Goal: Transaction & Acquisition: Purchase product/service

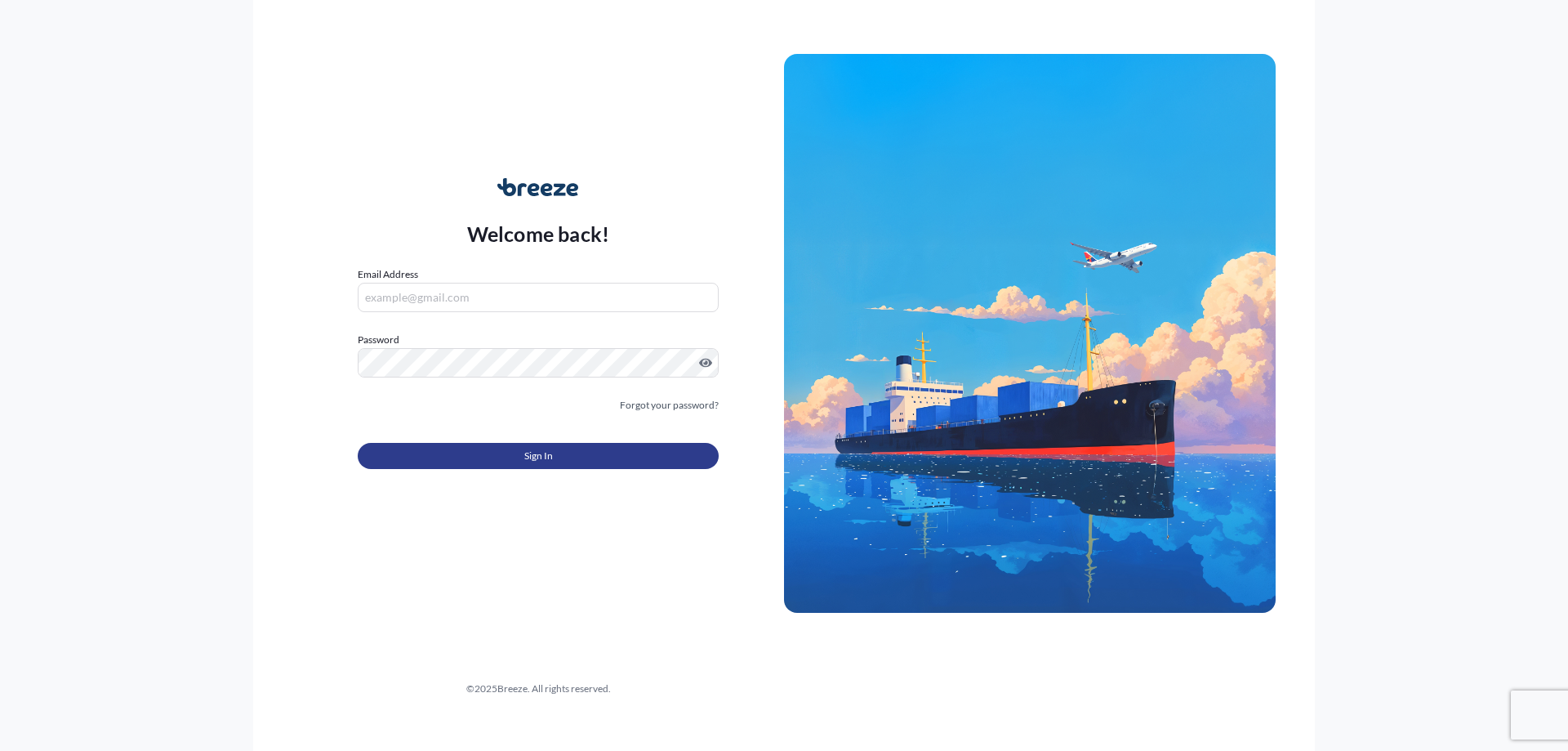
type input "[EMAIL_ADDRESS][DOMAIN_NAME]"
click at [479, 453] on button "Sign In" at bounding box center [538, 455] width 361 height 26
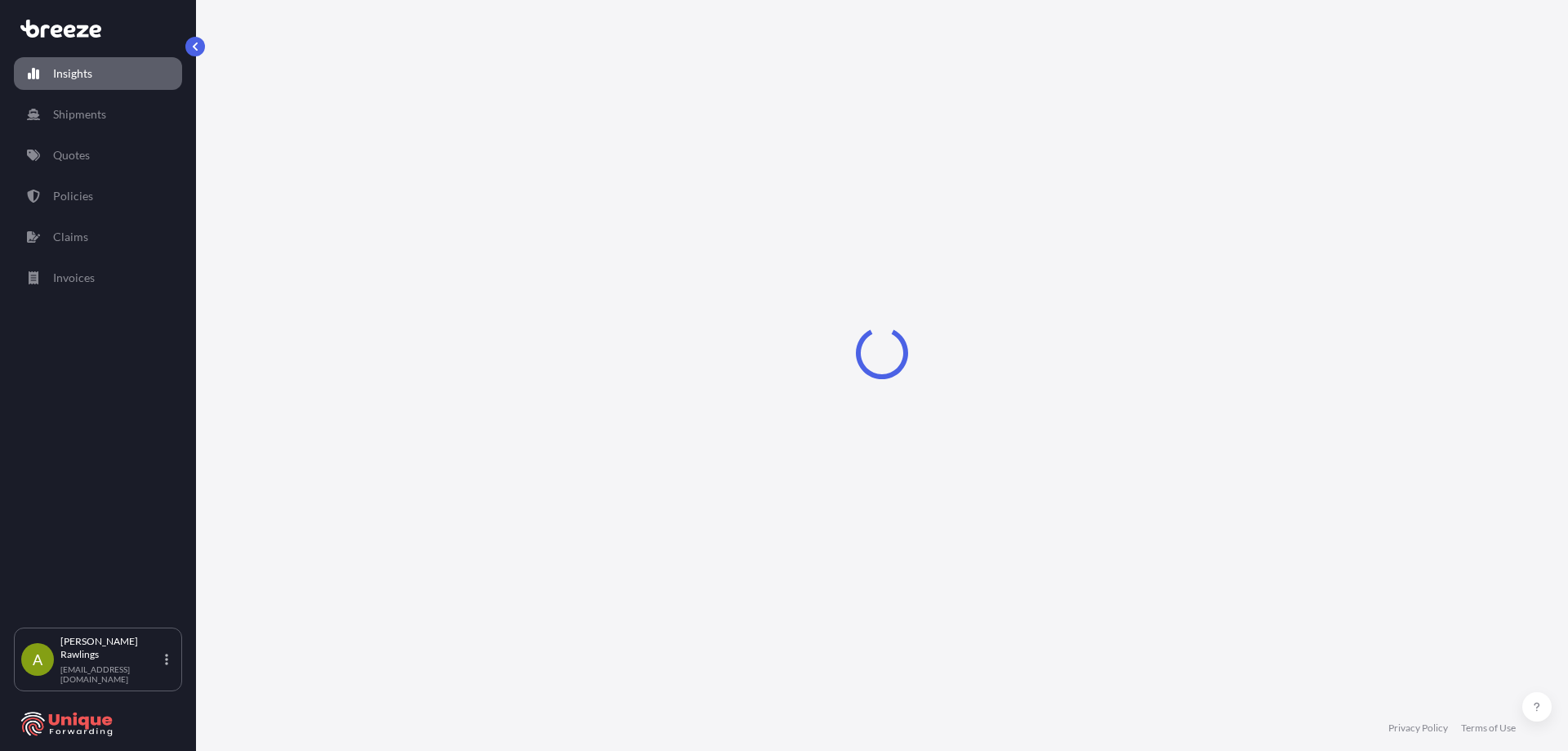
select select "2025"
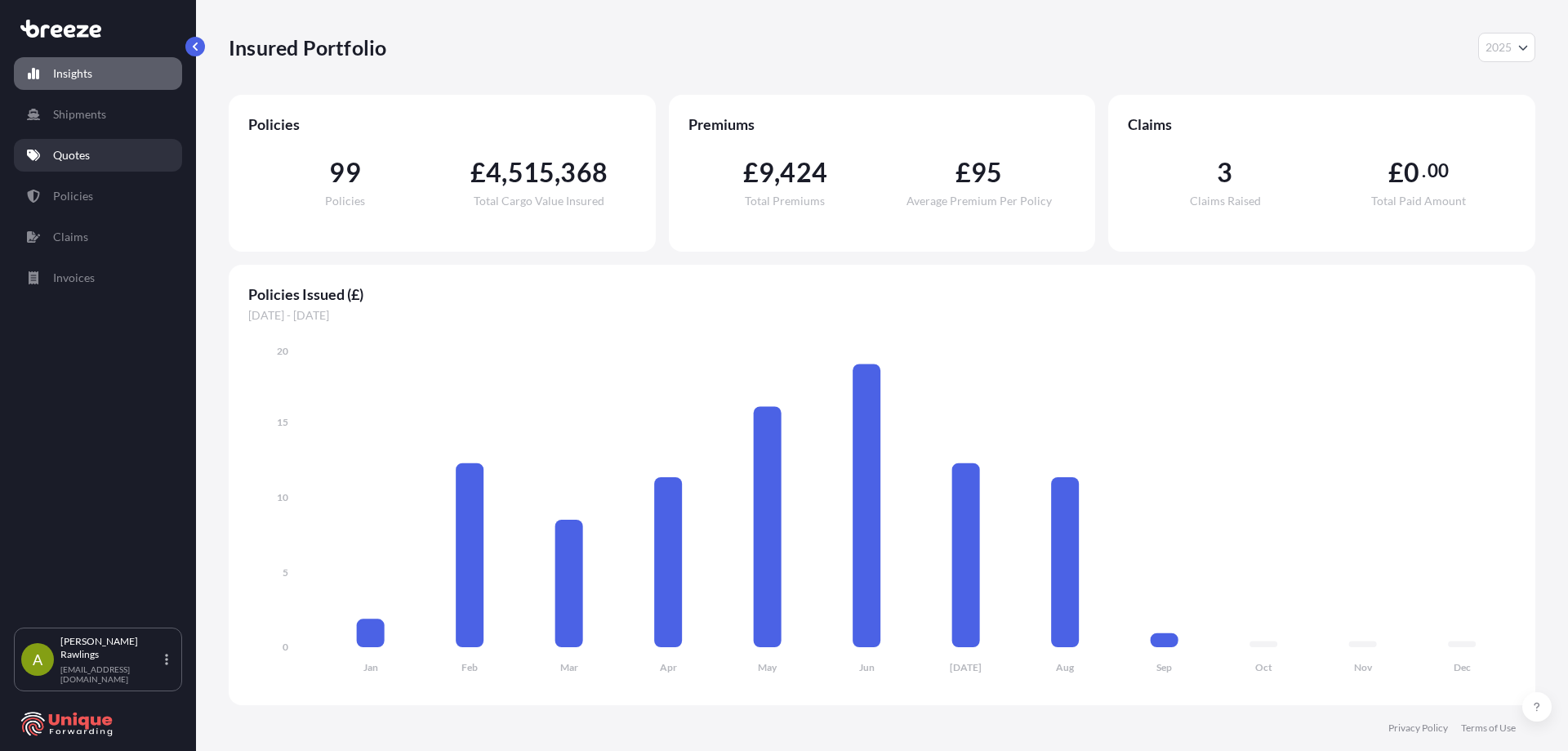
click at [86, 153] on p "Quotes" at bounding box center [71, 155] width 36 height 16
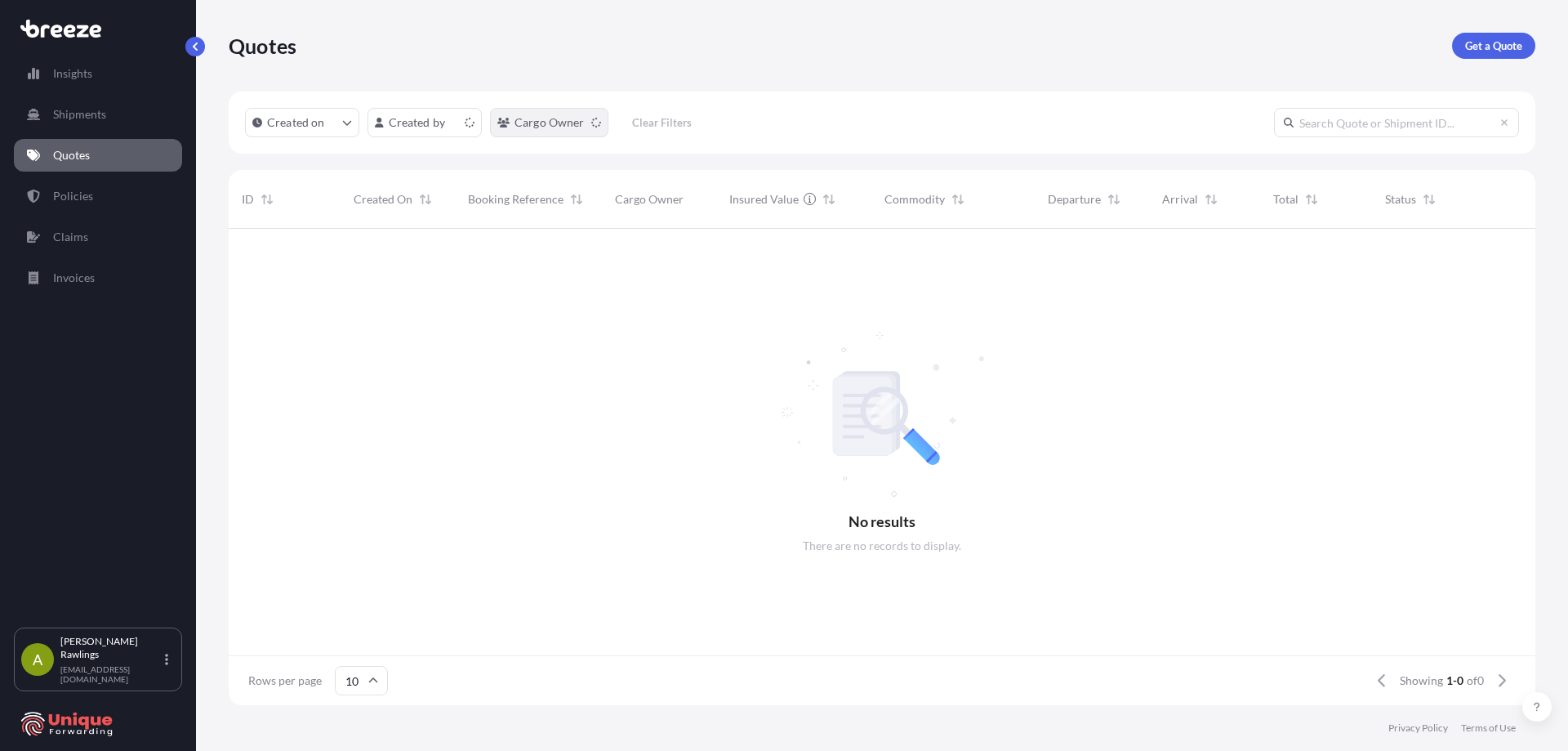
scroll to position [13, 13]
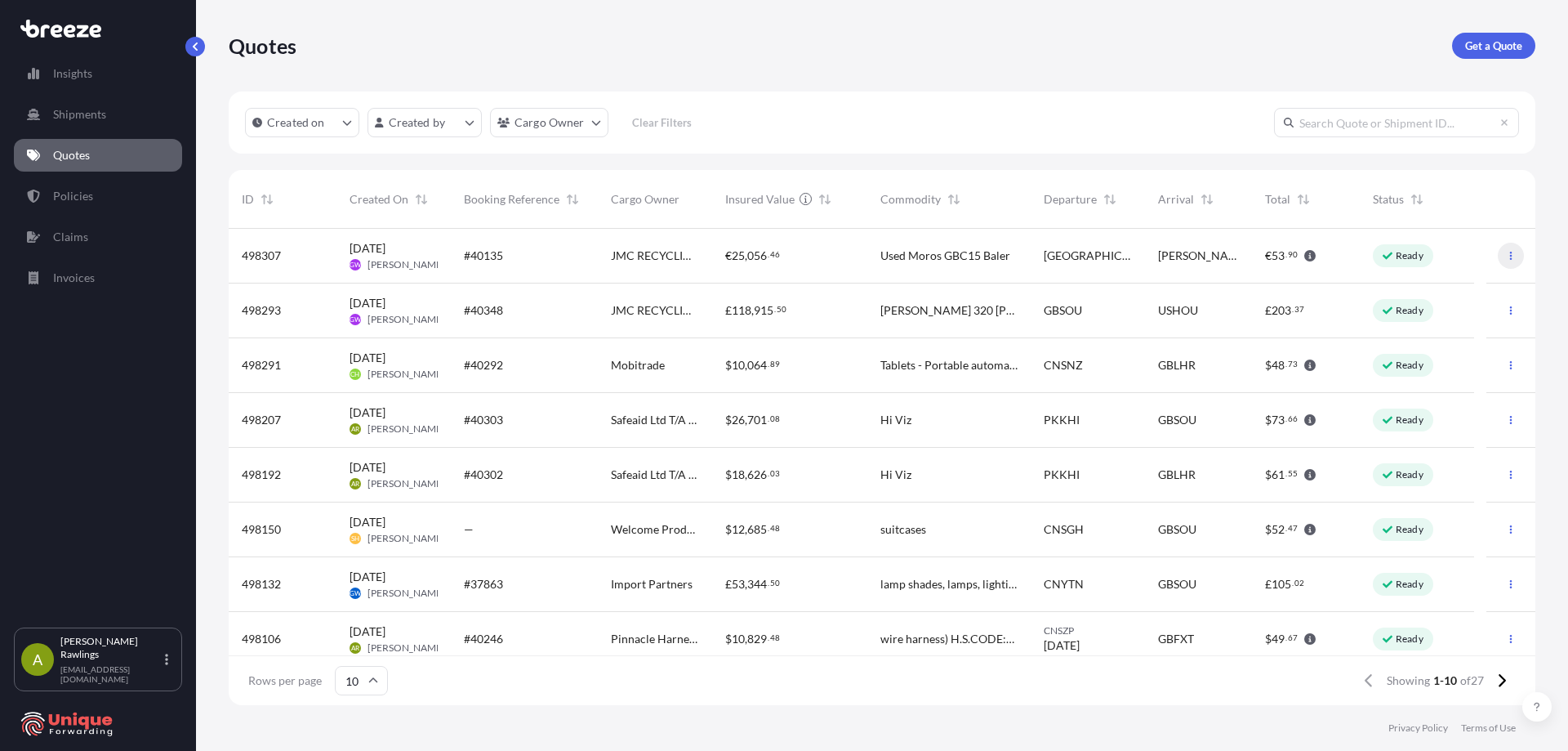
click at [1506, 259] on icon "button" at bounding box center [1511, 256] width 10 height 10
click at [1460, 290] on p "Duplicate quote" at bounding box center [1434, 288] width 81 height 16
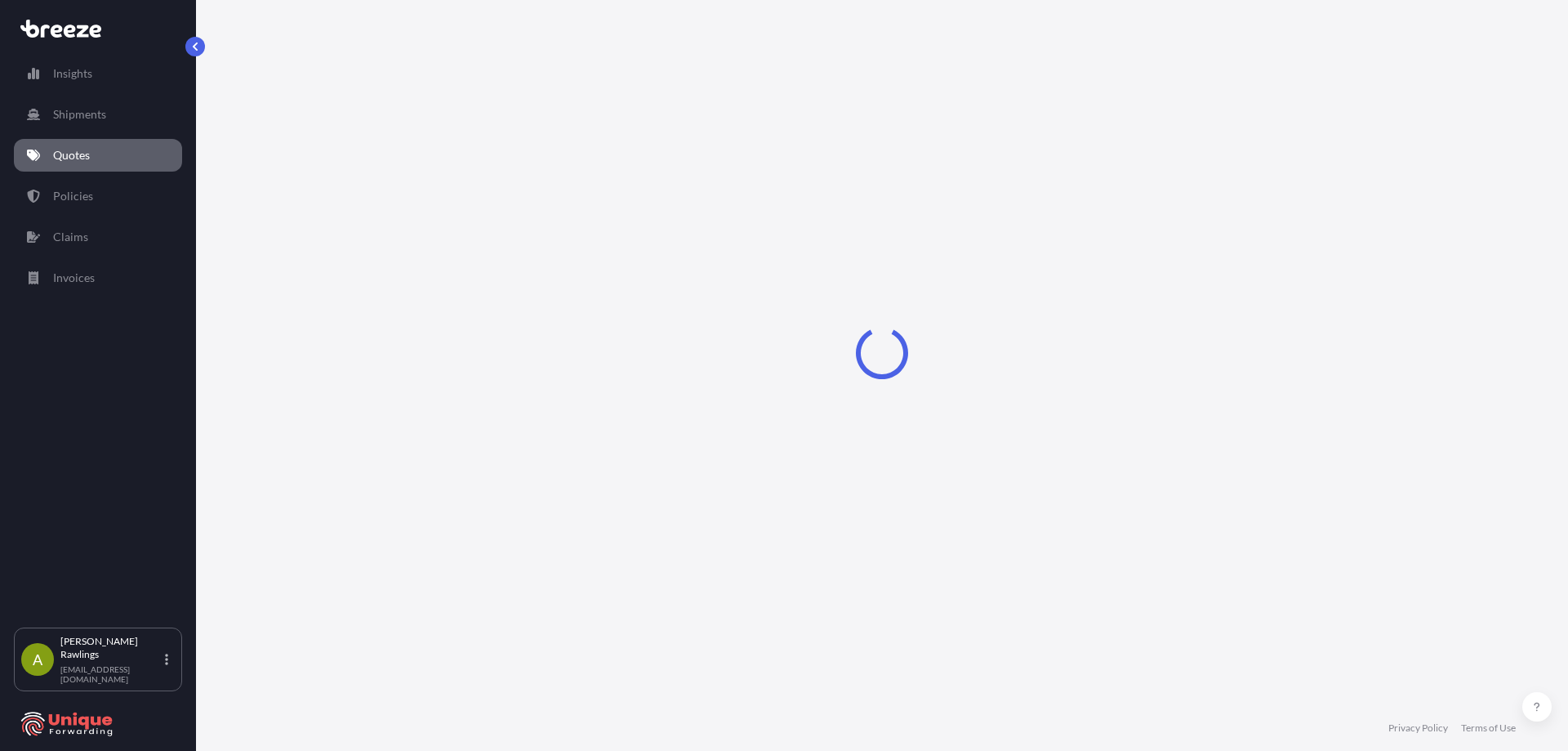
select select "Road"
select select "1"
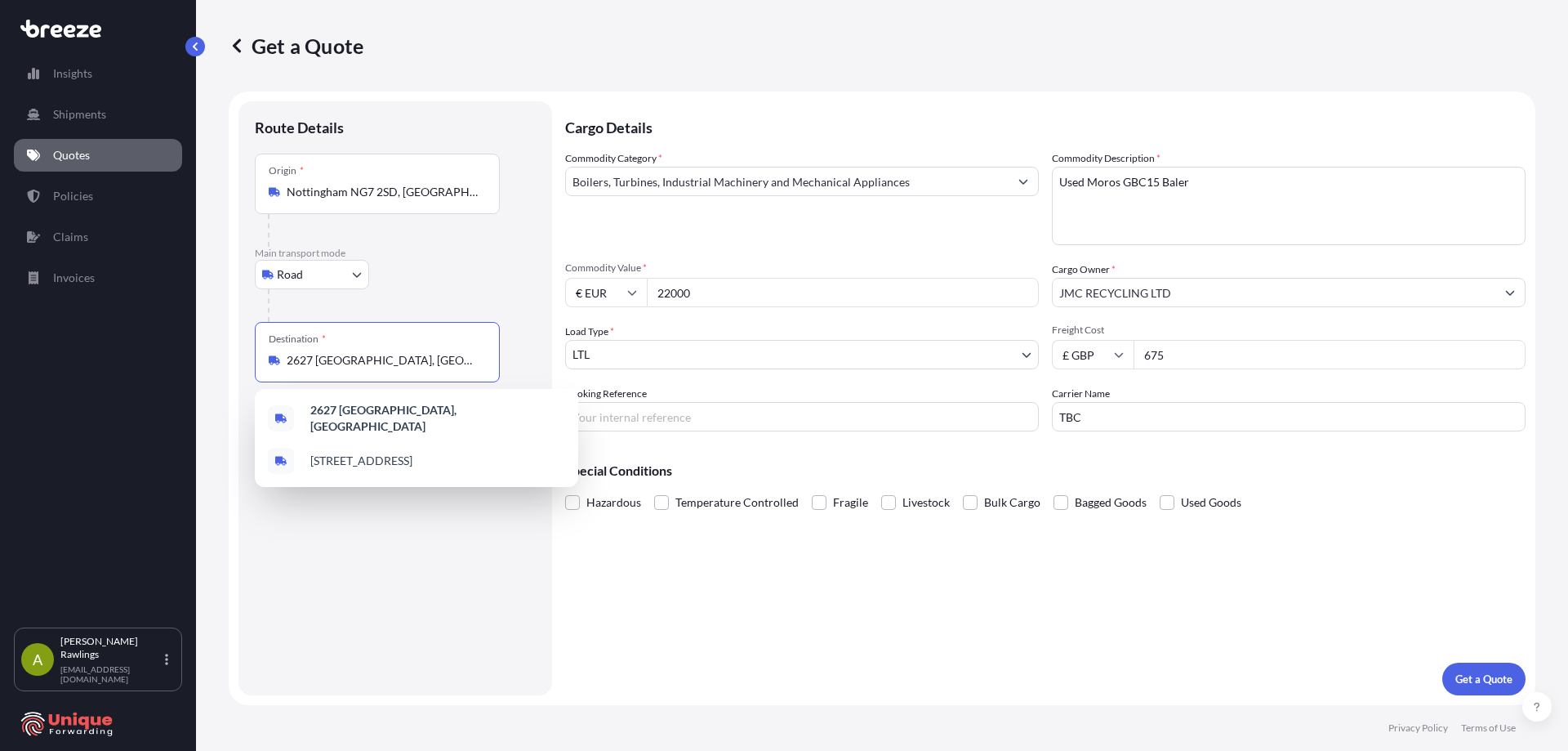
drag, startPoint x: 422, startPoint y: 358, endPoint x: 247, endPoint y: 356, distance: 175.0
click at [247, 356] on div "Route Details Place of loading Road Road Rail Origin * [GEOGRAPHIC_DATA], [GEOG…" at bounding box center [395, 398] width 313 height 594
paste input "Top Recycling AS [STREET_ADDRESS]"
click at [321, 365] on input "2627 [GEOGRAPHIC_DATA], [GEOGRAPHIC_DATA]" at bounding box center [382, 359] width 192 height 16
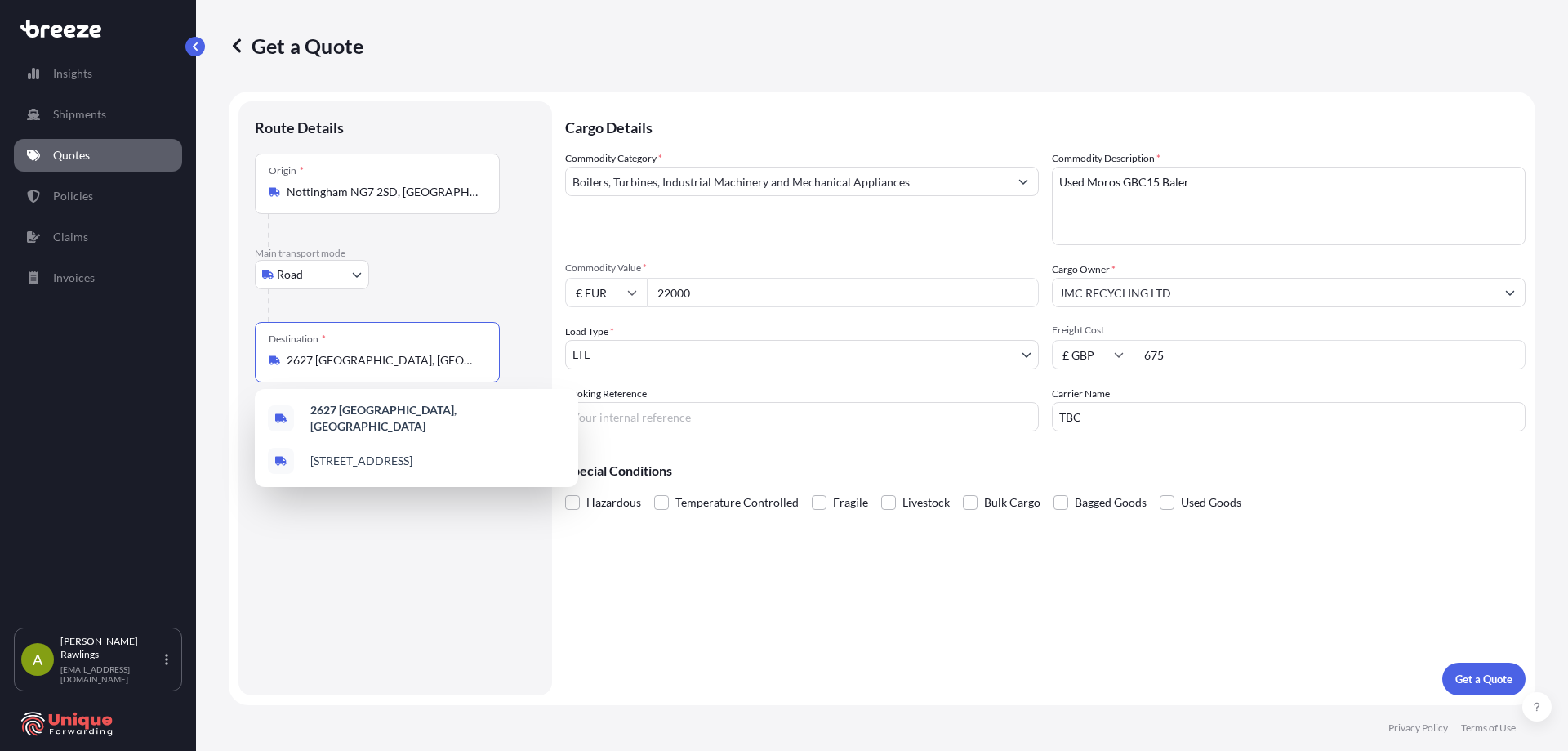
click at [321, 365] on input "2627 [GEOGRAPHIC_DATA], [GEOGRAPHIC_DATA]" at bounding box center [382, 359] width 192 height 16
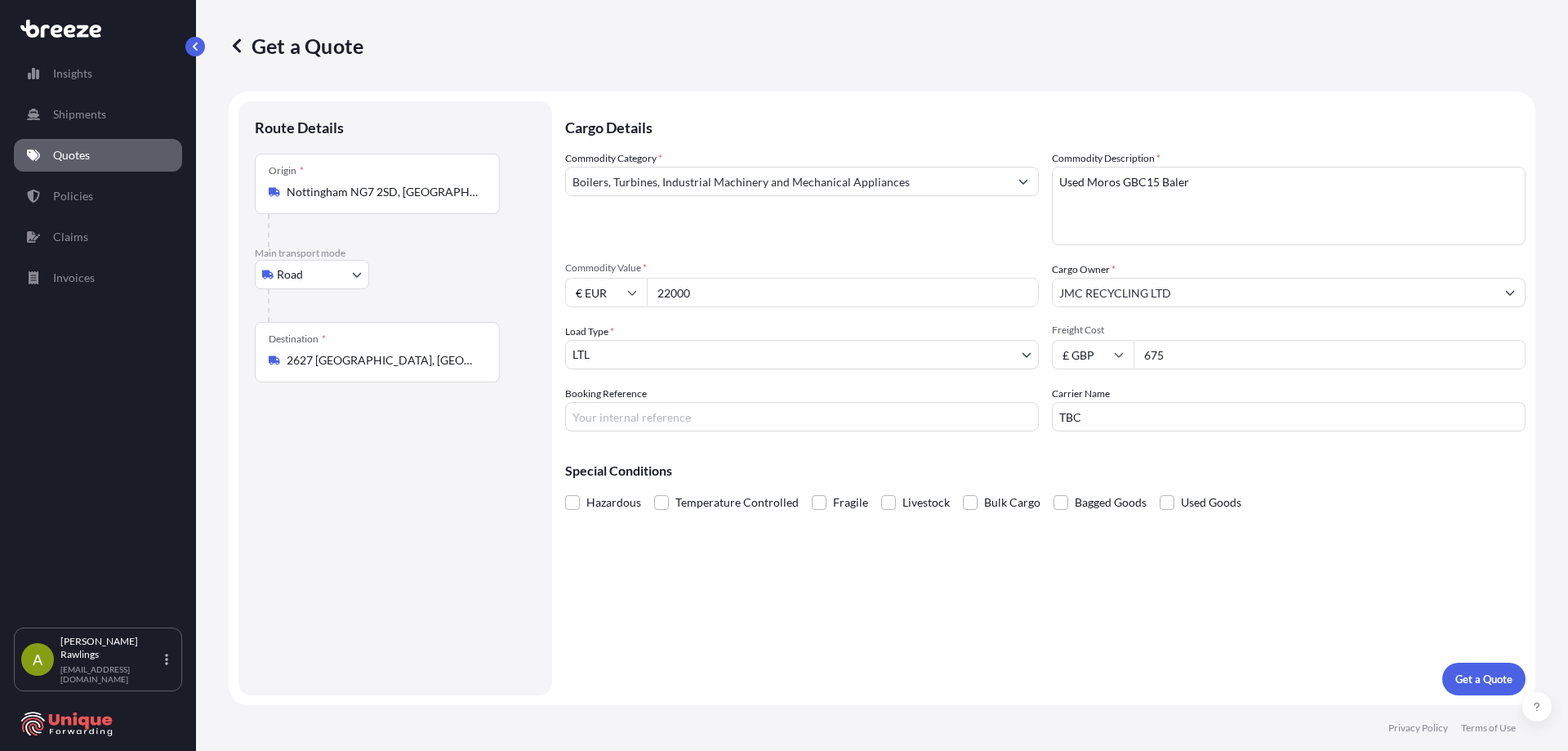
click at [339, 353] on input "2627 [GEOGRAPHIC_DATA], [GEOGRAPHIC_DATA]" at bounding box center [382, 359] width 192 height 16
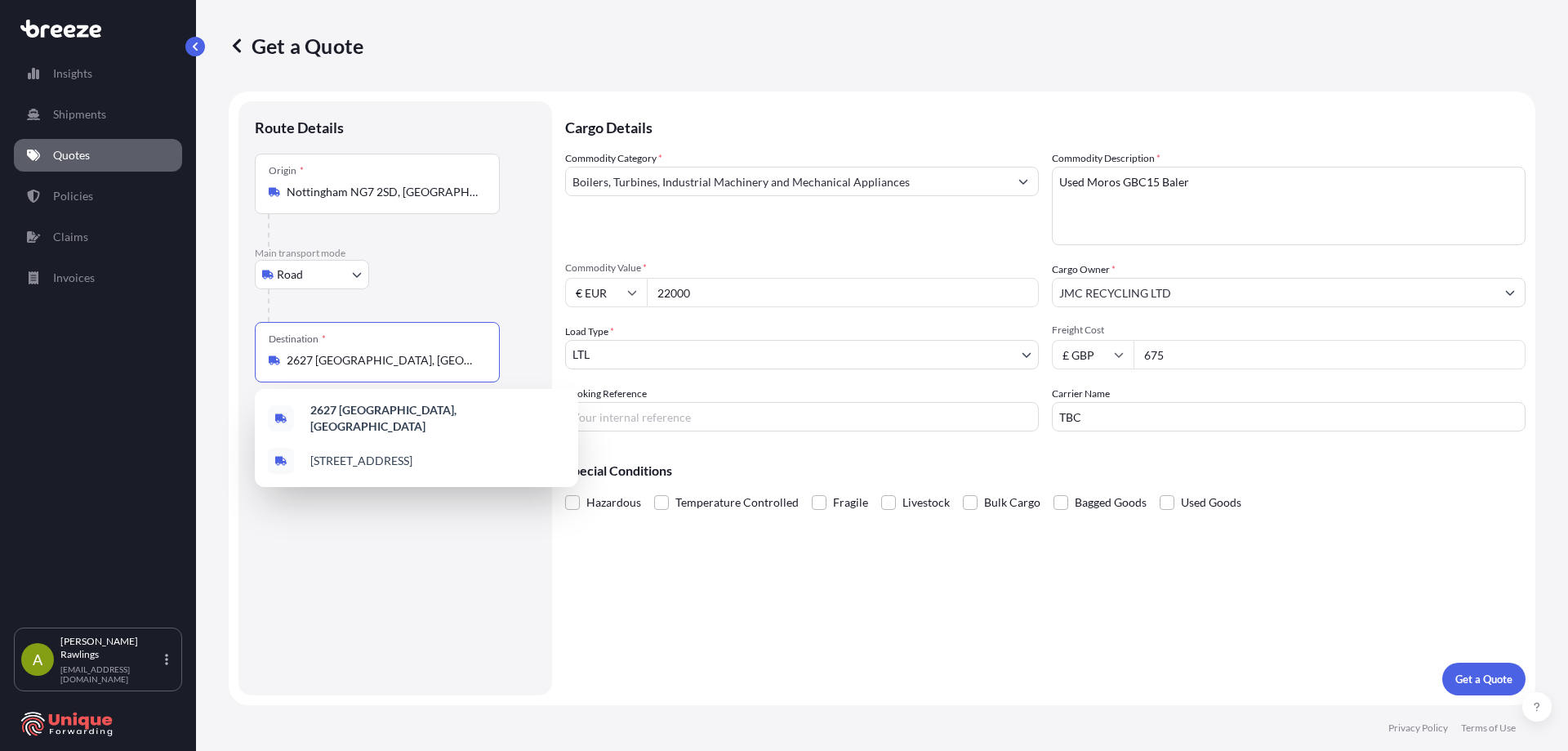
click at [346, 365] on input "2627 [GEOGRAPHIC_DATA], [GEOGRAPHIC_DATA]" at bounding box center [382, 359] width 192 height 16
paste input "322 [GEOGRAPHIC_DATA]"
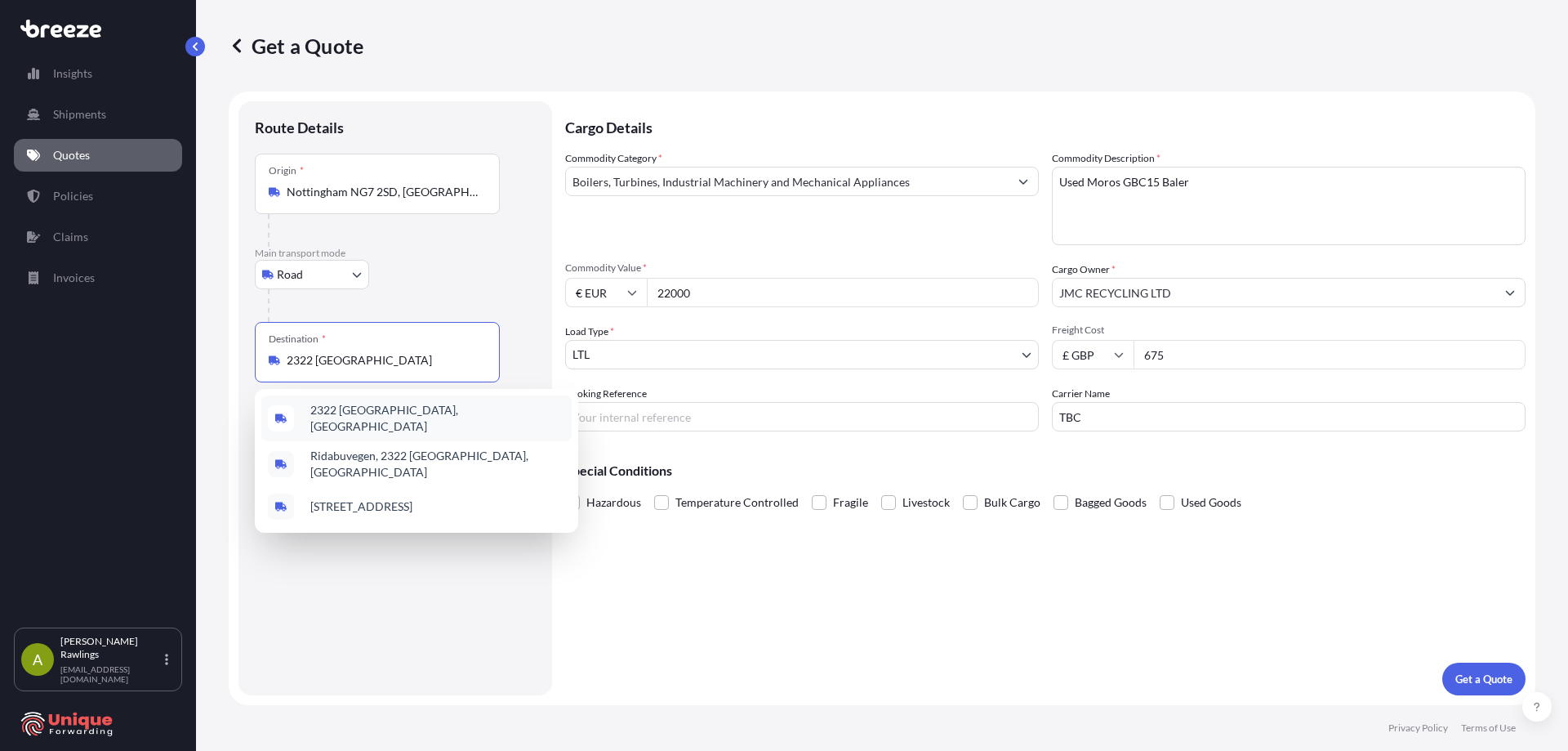
click at [459, 420] on div "2322 [GEOGRAPHIC_DATA], [GEOGRAPHIC_DATA]" at bounding box center [416, 419] width 310 height 46
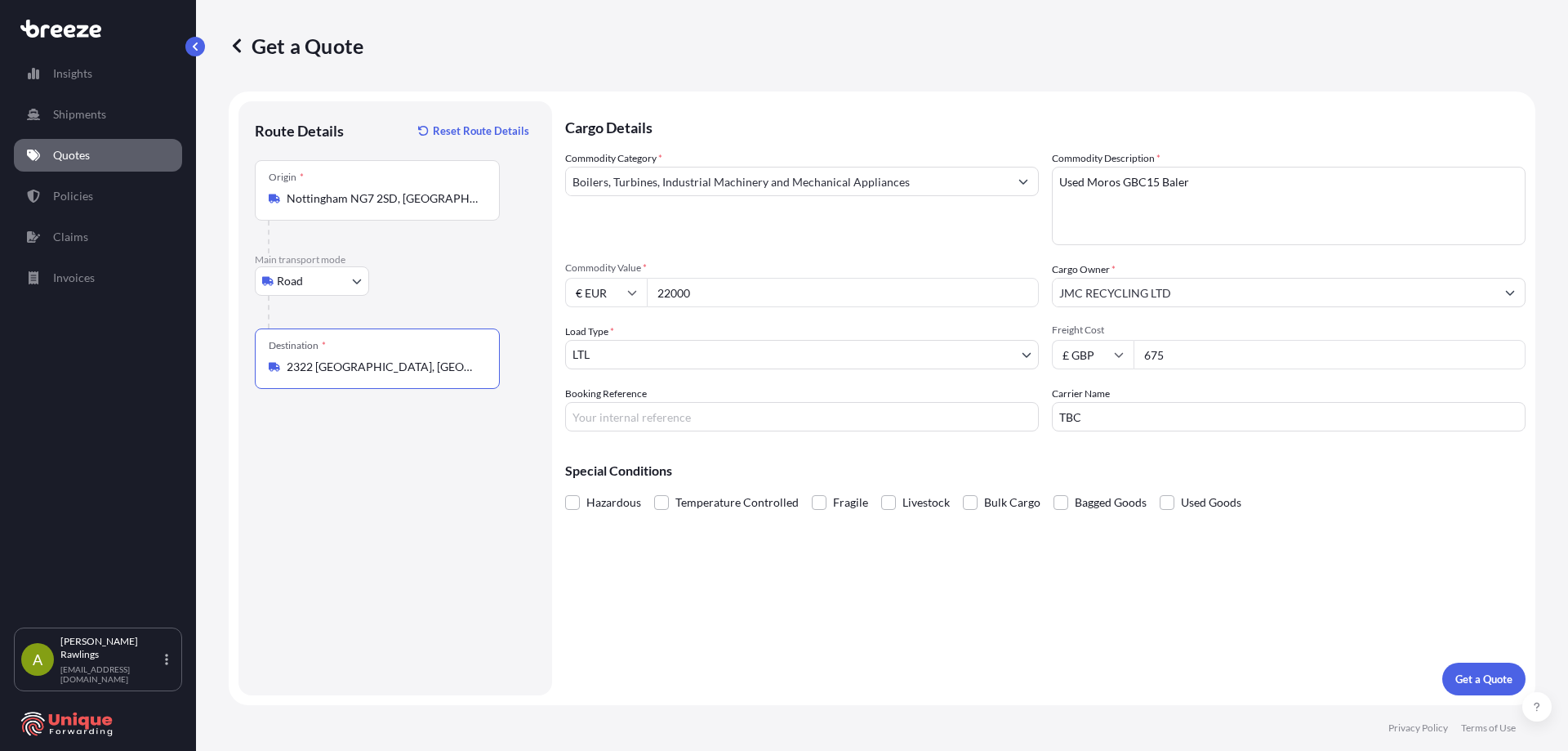
type input "2322 [GEOGRAPHIC_DATA], [GEOGRAPHIC_DATA]"
drag, startPoint x: 744, startPoint y: 293, endPoint x: 598, endPoint y: 293, distance: 146.0
click at [598, 293] on div "€ EUR 22000" at bounding box center [801, 292] width 474 height 30
type input "14000"
drag, startPoint x: 1202, startPoint y: 356, endPoint x: 915, endPoint y: 331, distance: 288.1
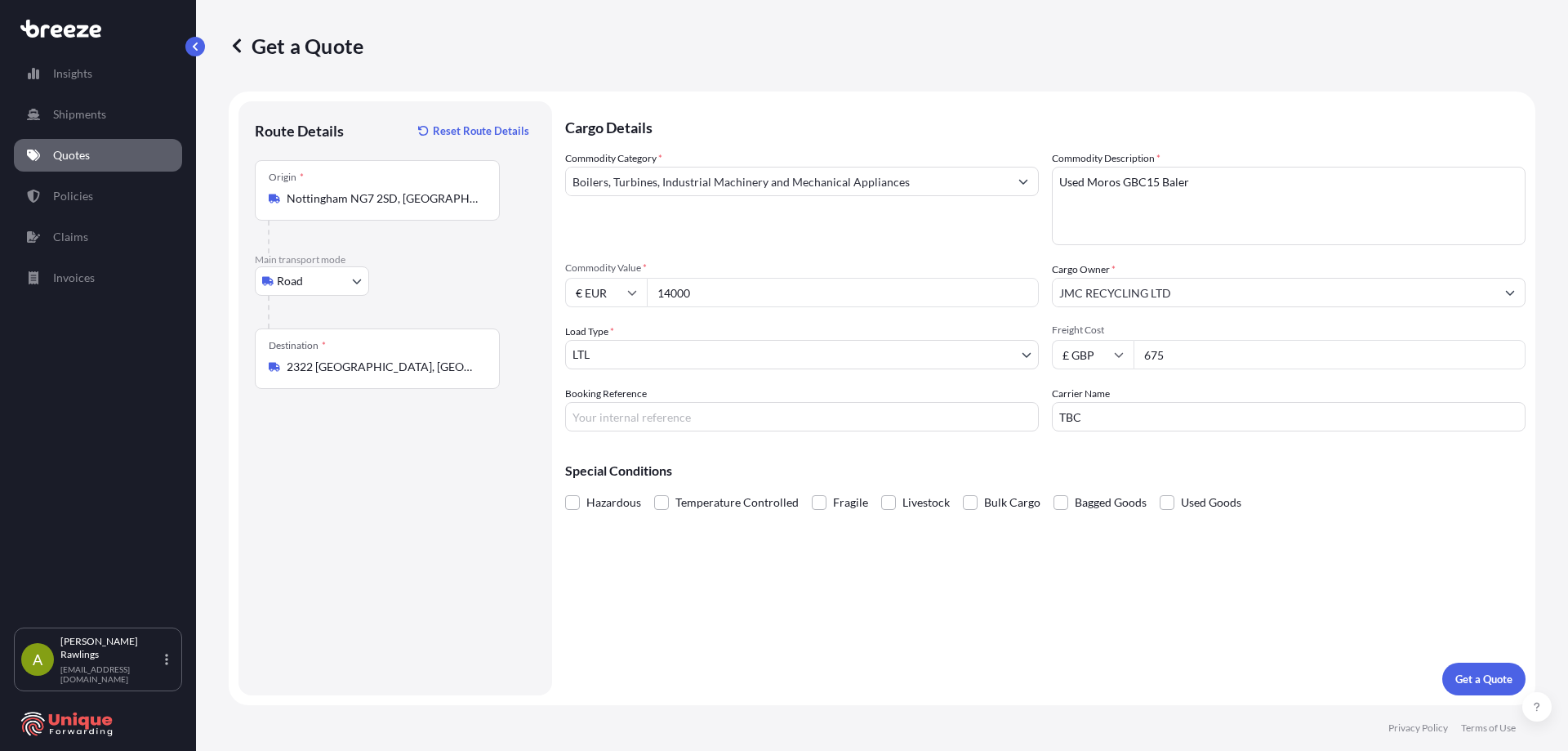
click at [956, 347] on div "Commodity Category * Boilers, Turbines, Industrial Machinery and Mechanical App…" at bounding box center [1045, 291] width 961 height 281
type input "600"
click at [649, 414] on input "Booking Reference" at bounding box center [801, 416] width 474 height 30
paste input "40411"
type input "#40411"
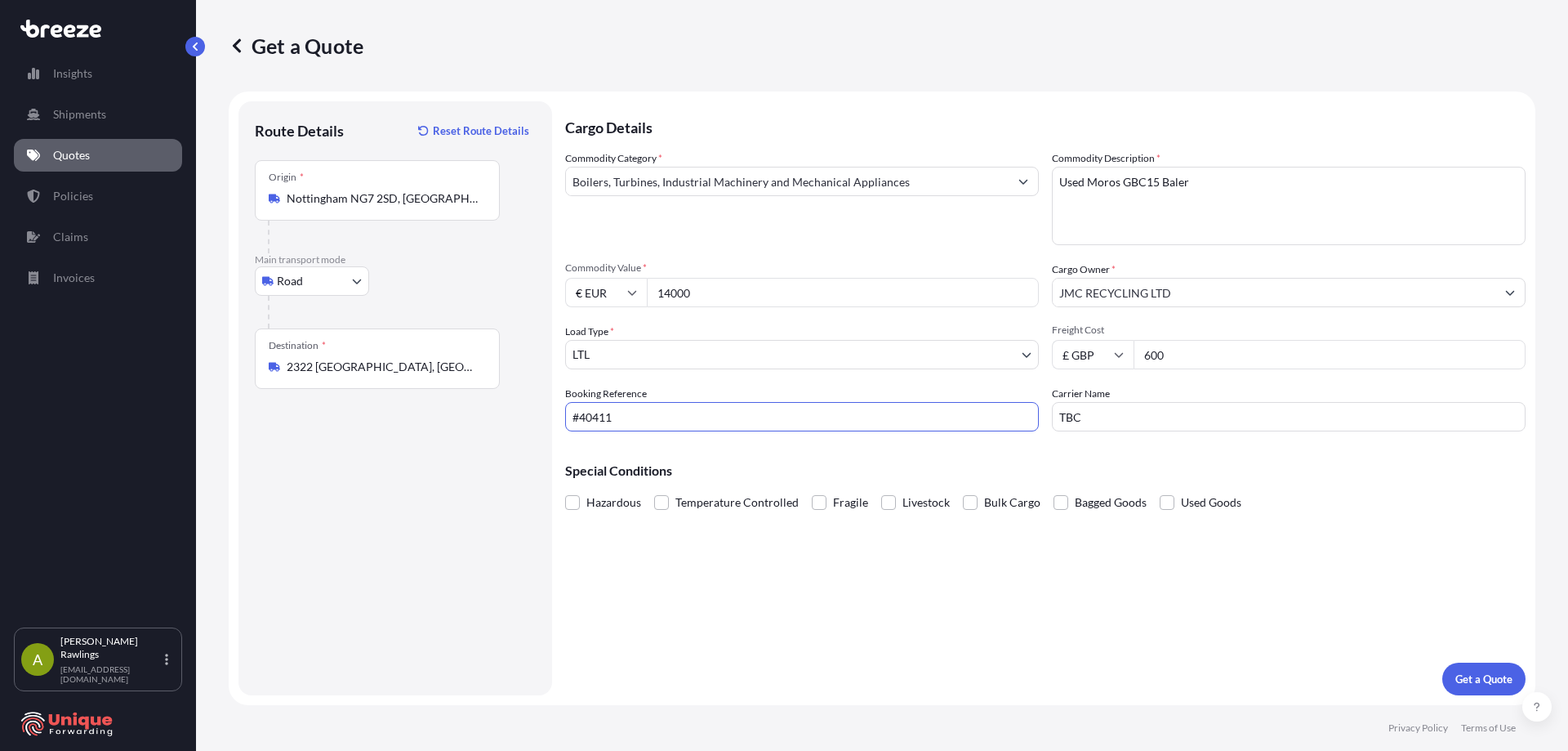
click at [1116, 418] on input "TBC" at bounding box center [1288, 416] width 474 height 30
click at [1484, 673] on p "Get a Quote" at bounding box center [1483, 678] width 57 height 16
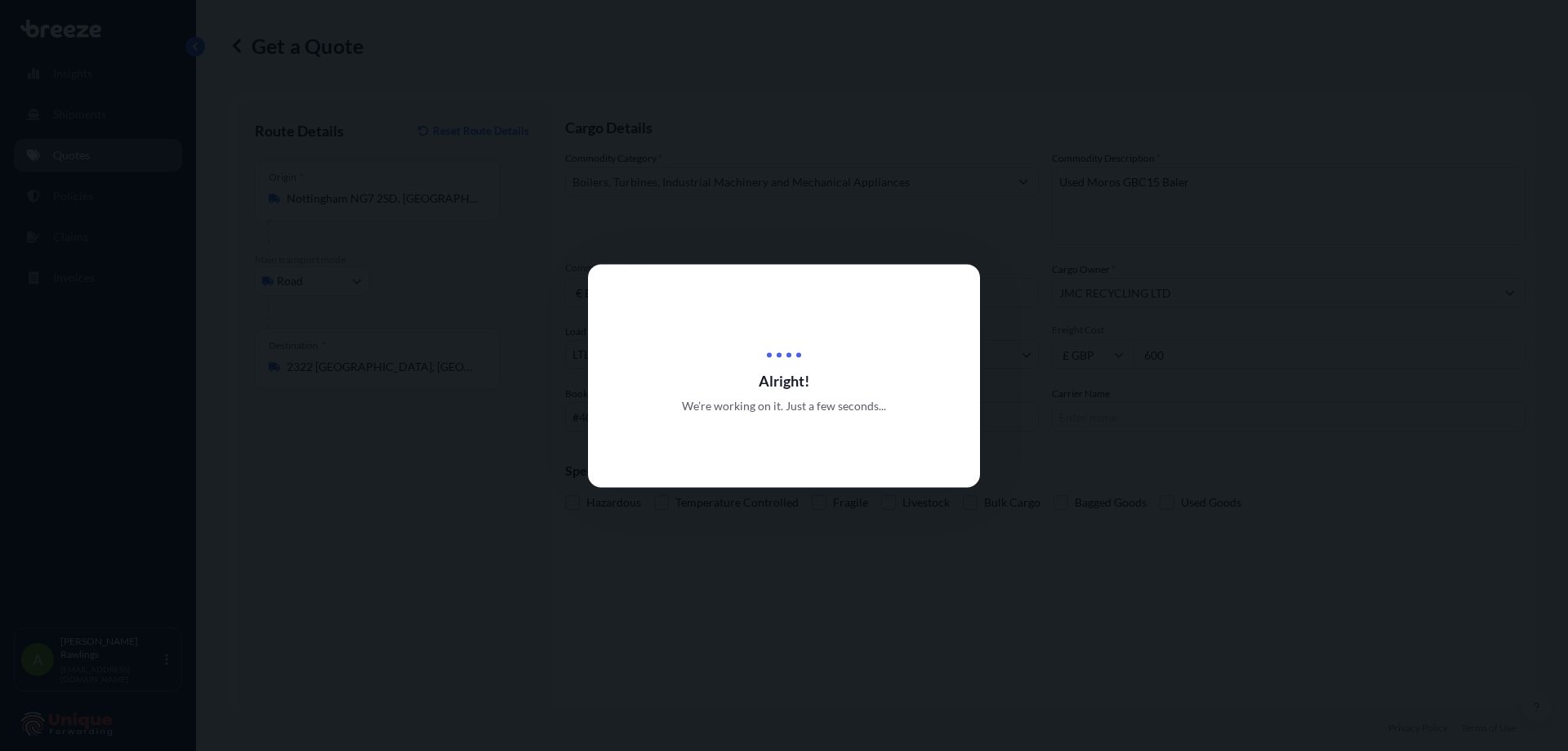
select select "Road"
select select "1"
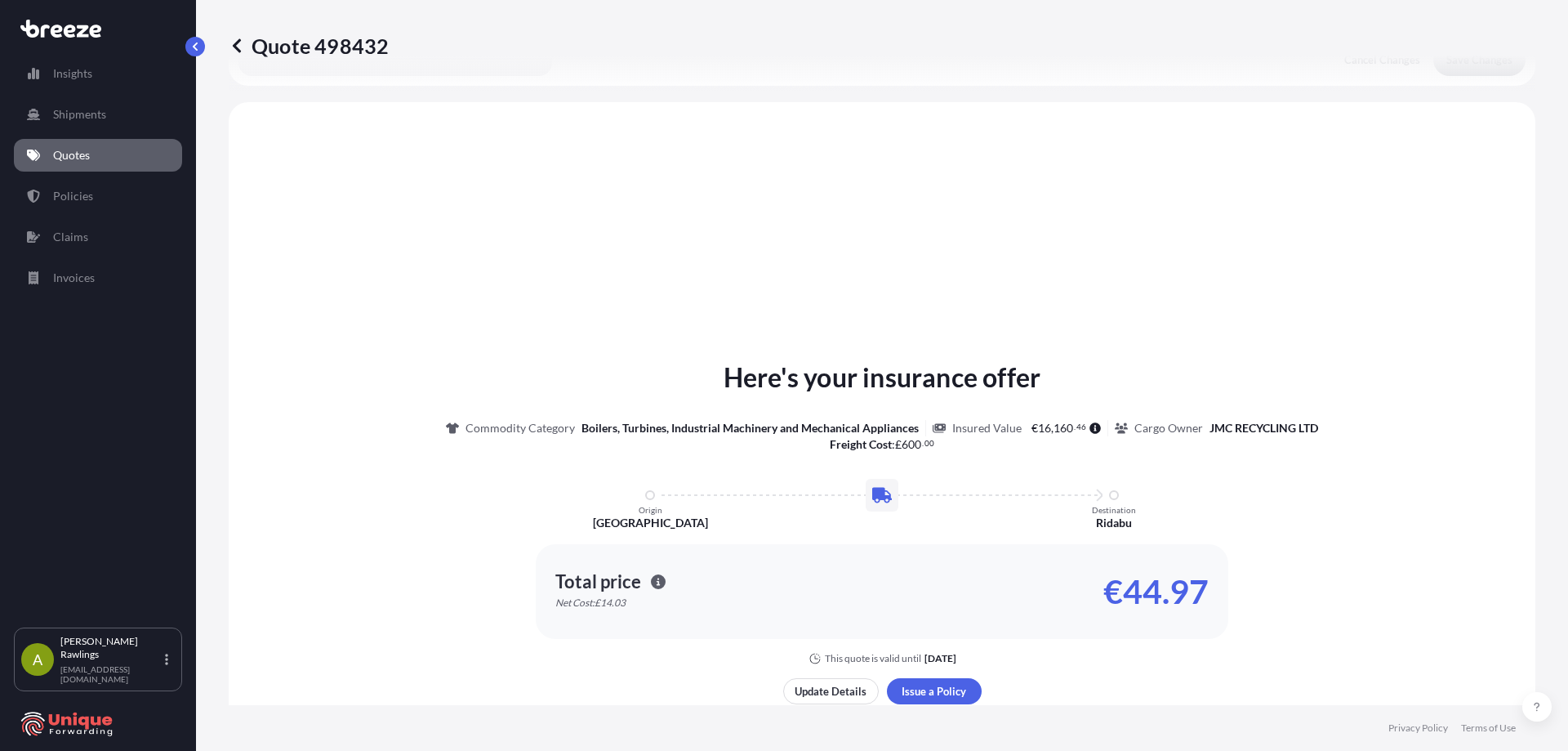
scroll to position [492, 0]
